Goal: Task Accomplishment & Management: Manage account settings

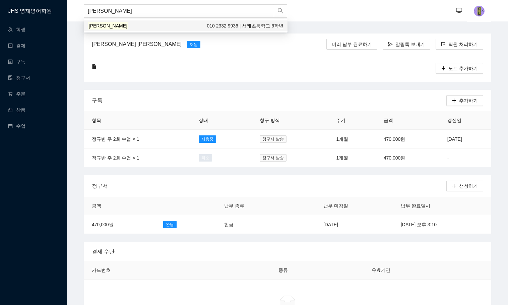
click at [117, 27] on div "[PERSON_NAME] 010 2332 9936 | 서래초등학교 6학년" at bounding box center [186, 25] width 196 height 7
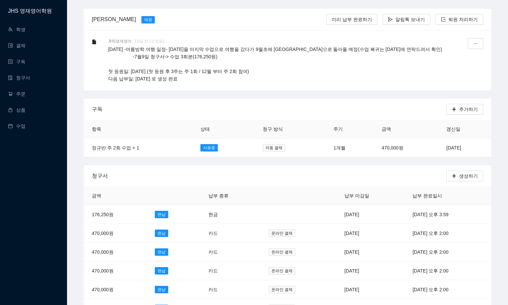
scroll to position [34, 0]
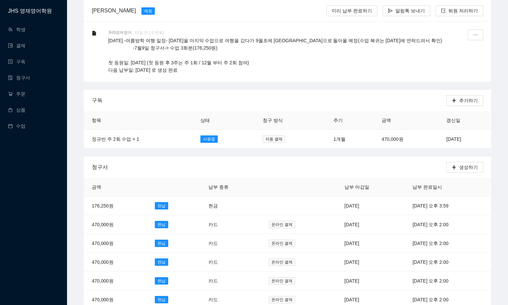
type input "[PERSON_NAME]"
click at [30, 75] on link "청구서" at bounding box center [19, 77] width 22 height 5
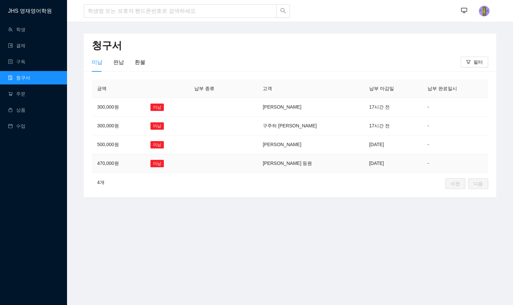
click at [305, 164] on td "[PERSON_NAME] 등원" at bounding box center [310, 163] width 106 height 19
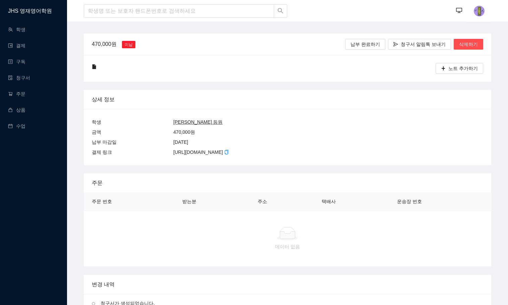
click at [178, 119] on u "[PERSON_NAME] 등원" at bounding box center [197, 121] width 49 height 5
click at [468, 41] on span "삭제하기" at bounding box center [468, 44] width 19 height 7
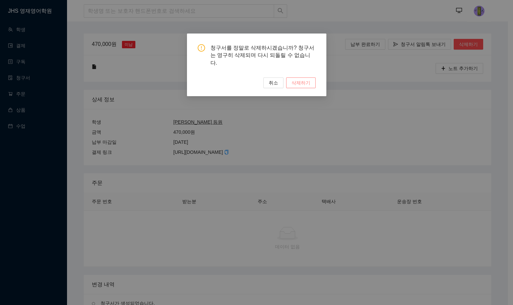
click at [304, 79] on span "삭제하기" at bounding box center [301, 82] width 19 height 7
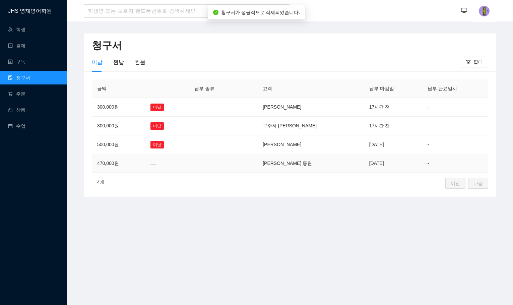
click at [184, 160] on td at bounding box center [167, 163] width 44 height 18
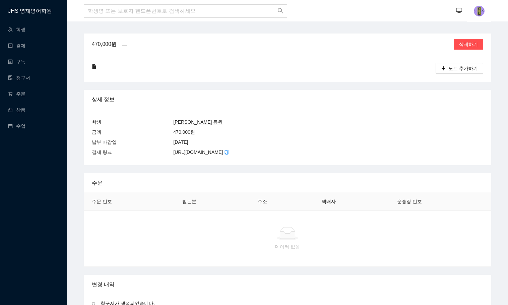
click at [186, 120] on u "[PERSON_NAME] 등원" at bounding box center [197, 121] width 49 height 5
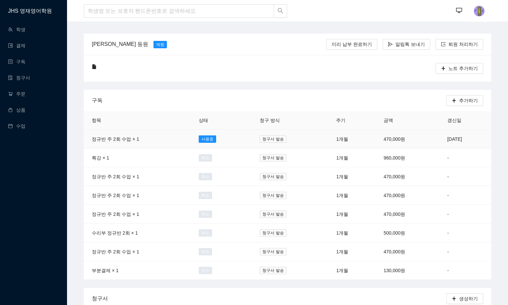
click at [288, 138] on td "청구서 발송" at bounding box center [290, 139] width 76 height 19
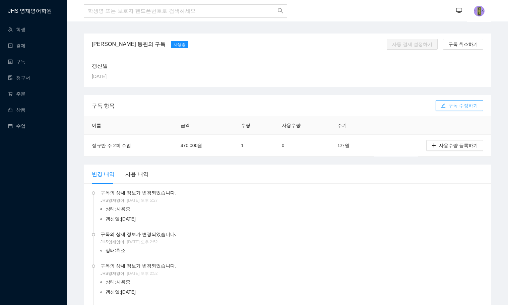
click at [465, 107] on span "구독 수정하기" at bounding box center [462, 105] width 29 height 7
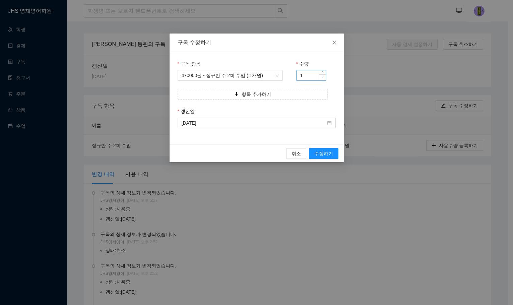
click at [321, 77] on span "down" at bounding box center [323, 78] width 4 height 4
drag, startPoint x: 306, startPoint y: 76, endPoint x: 339, endPoint y: 83, distance: 34.3
click at [305, 76] on input "1" at bounding box center [311, 75] width 29 height 10
click at [323, 78] on span "down" at bounding box center [323, 78] width 4 height 4
click at [311, 76] on input "1" at bounding box center [311, 75] width 29 height 10
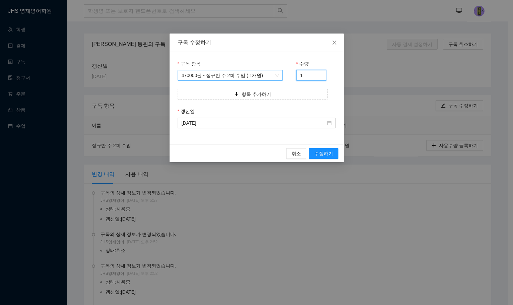
click at [257, 71] on span "470000원 - 정규반 주 2회 수업 ( 1개월)" at bounding box center [231, 75] width 98 height 10
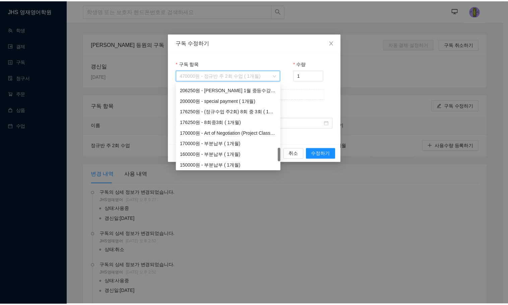
scroll to position [579, 0]
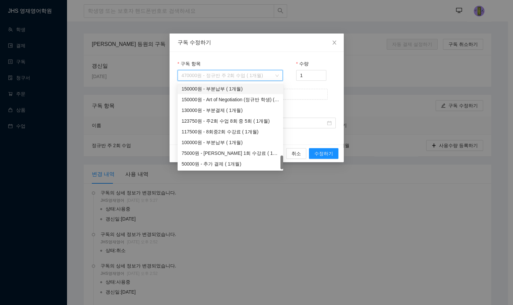
click at [304, 42] on div "구독 수정하기" at bounding box center [257, 42] width 158 height 7
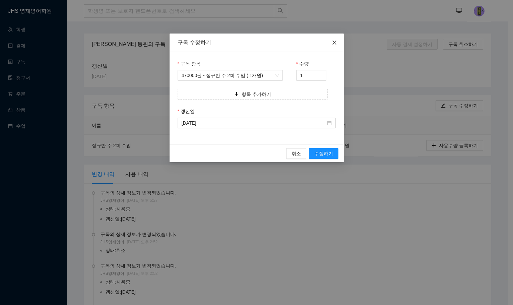
drag, startPoint x: 335, startPoint y: 46, endPoint x: 346, endPoint y: 43, distance: 12.1
click at [335, 45] on span "Close" at bounding box center [334, 43] width 19 height 19
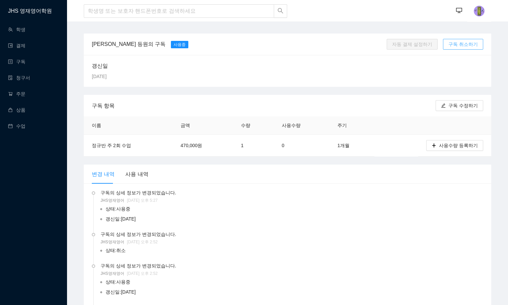
click at [460, 48] on span "구독 취소하기" at bounding box center [462, 44] width 29 height 7
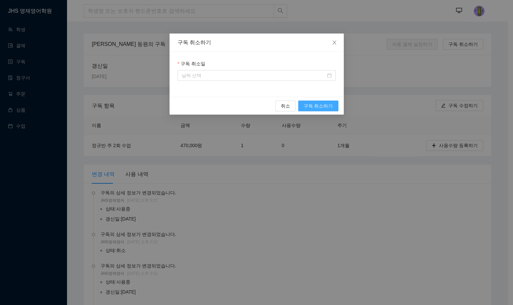
click at [324, 105] on span "구독 취소하기" at bounding box center [318, 105] width 29 height 7
click at [298, 77] on input "구독 취소일" at bounding box center [254, 75] width 144 height 7
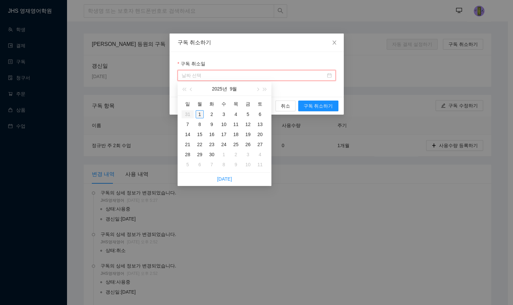
type input "[DATE]"
click at [198, 115] on div "1" at bounding box center [200, 114] width 8 height 8
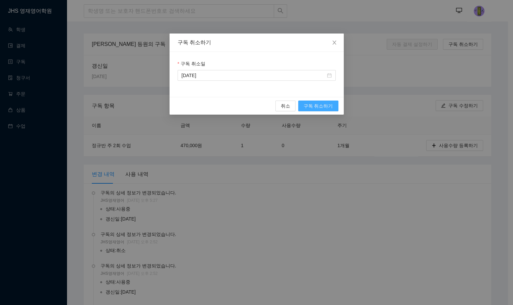
click at [321, 105] on span "구독 취소하기" at bounding box center [318, 105] width 29 height 7
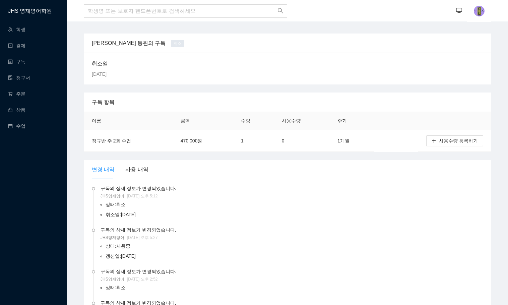
click at [106, 45] on div "[PERSON_NAME] 등원의 구독" at bounding box center [128, 43] width 79 height 8
click at [122, 12] on input "search" at bounding box center [179, 10] width 190 height 13
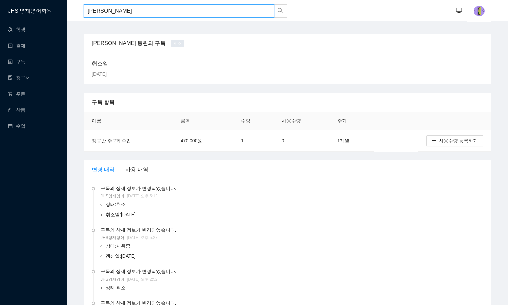
type input "[PERSON_NAME]"
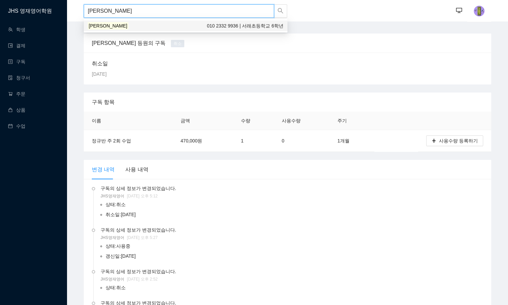
click at [197, 23] on div "[PERSON_NAME] 010 2332 9936 | 서래초등학교 6학년" at bounding box center [186, 25] width 196 height 7
